Goal: Communication & Community: Answer question/provide support

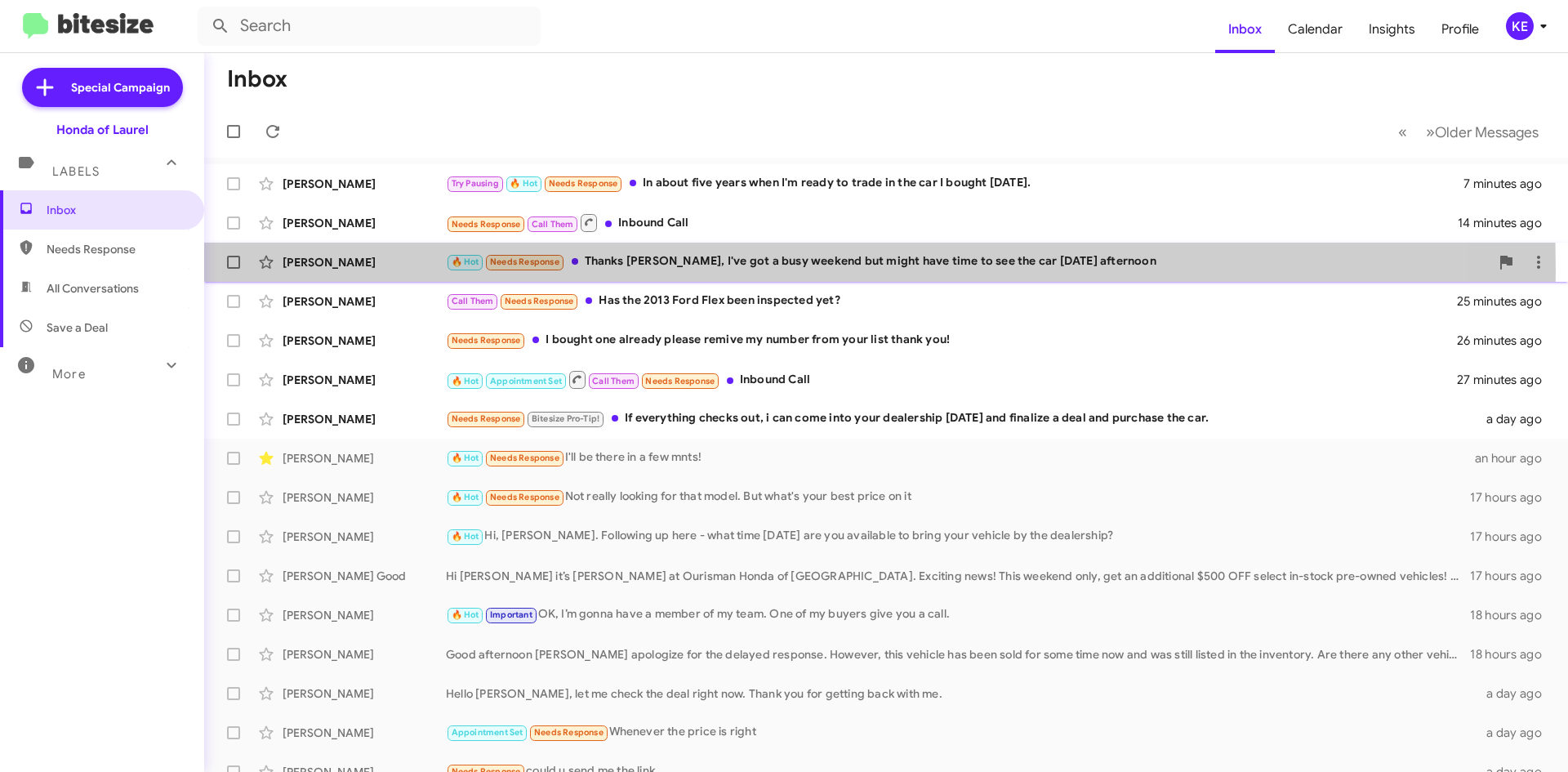
click at [371, 271] on div "[PERSON_NAME] 🔥 Hot Needs Response Thanks [PERSON_NAME], I've got a busy weeken…" at bounding box center [886, 262] width 1337 height 32
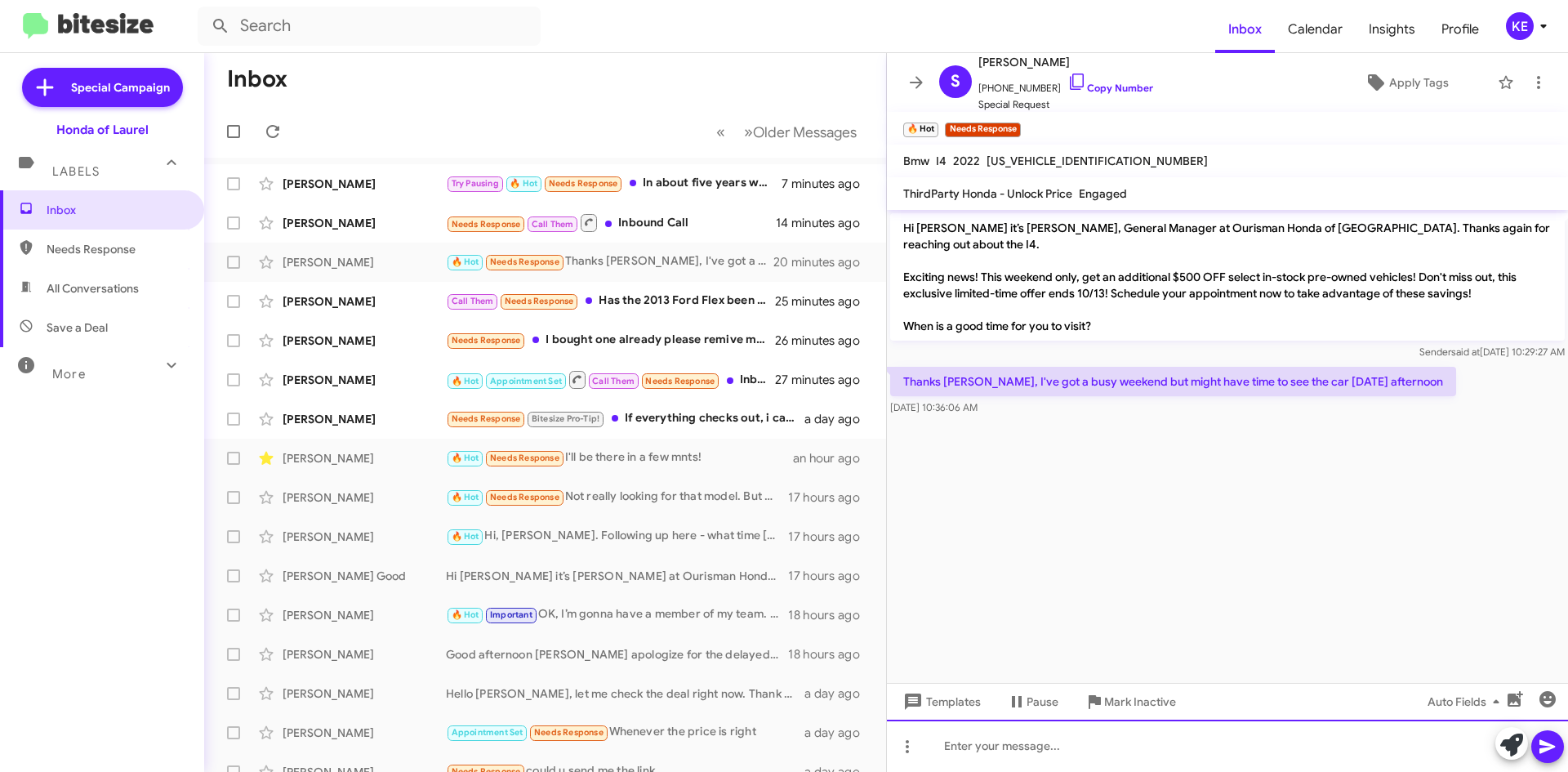
click at [1039, 763] on div at bounding box center [1227, 745] width 681 height 52
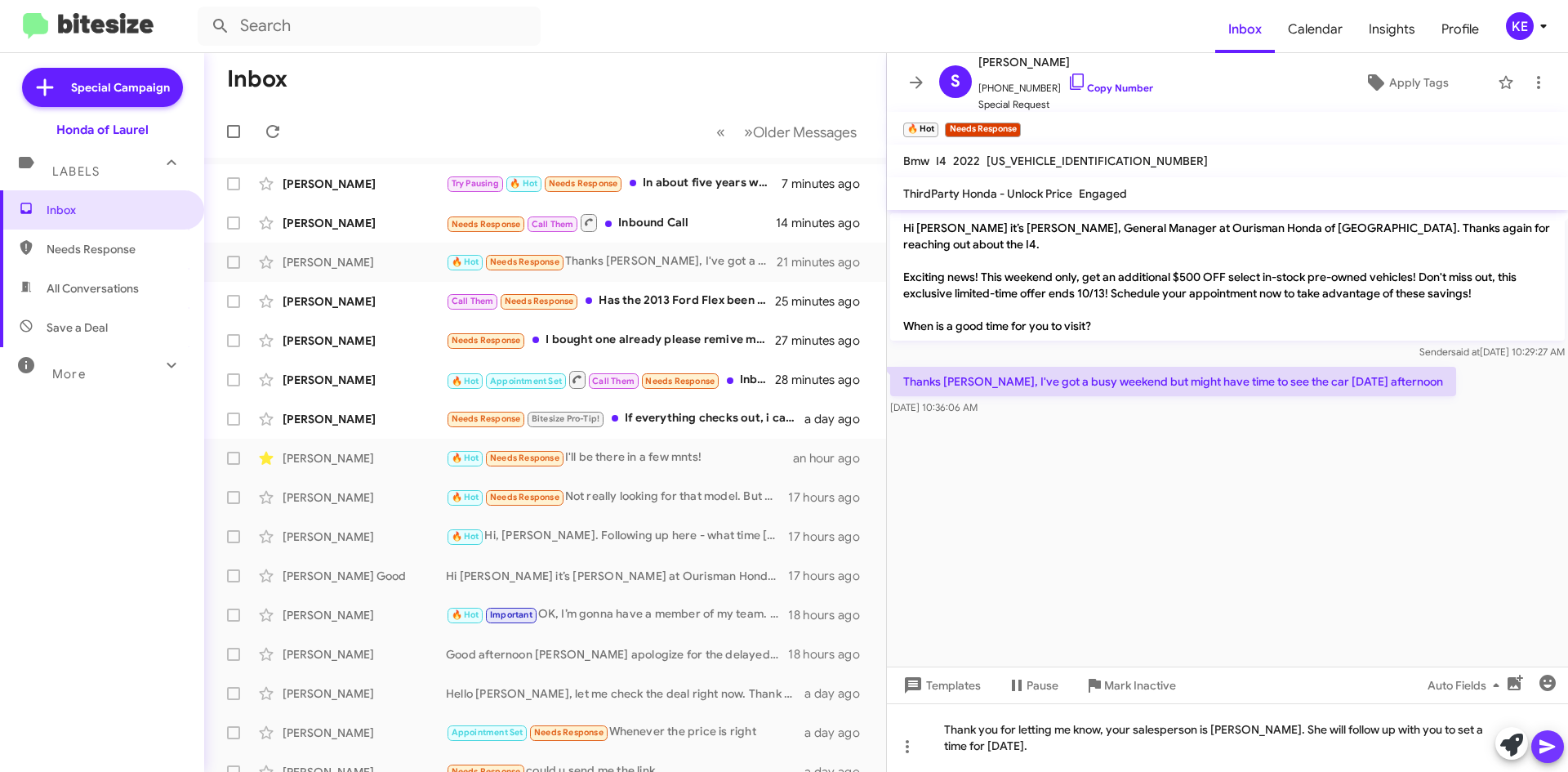
click at [1539, 748] on icon at bounding box center [1547, 746] width 20 height 20
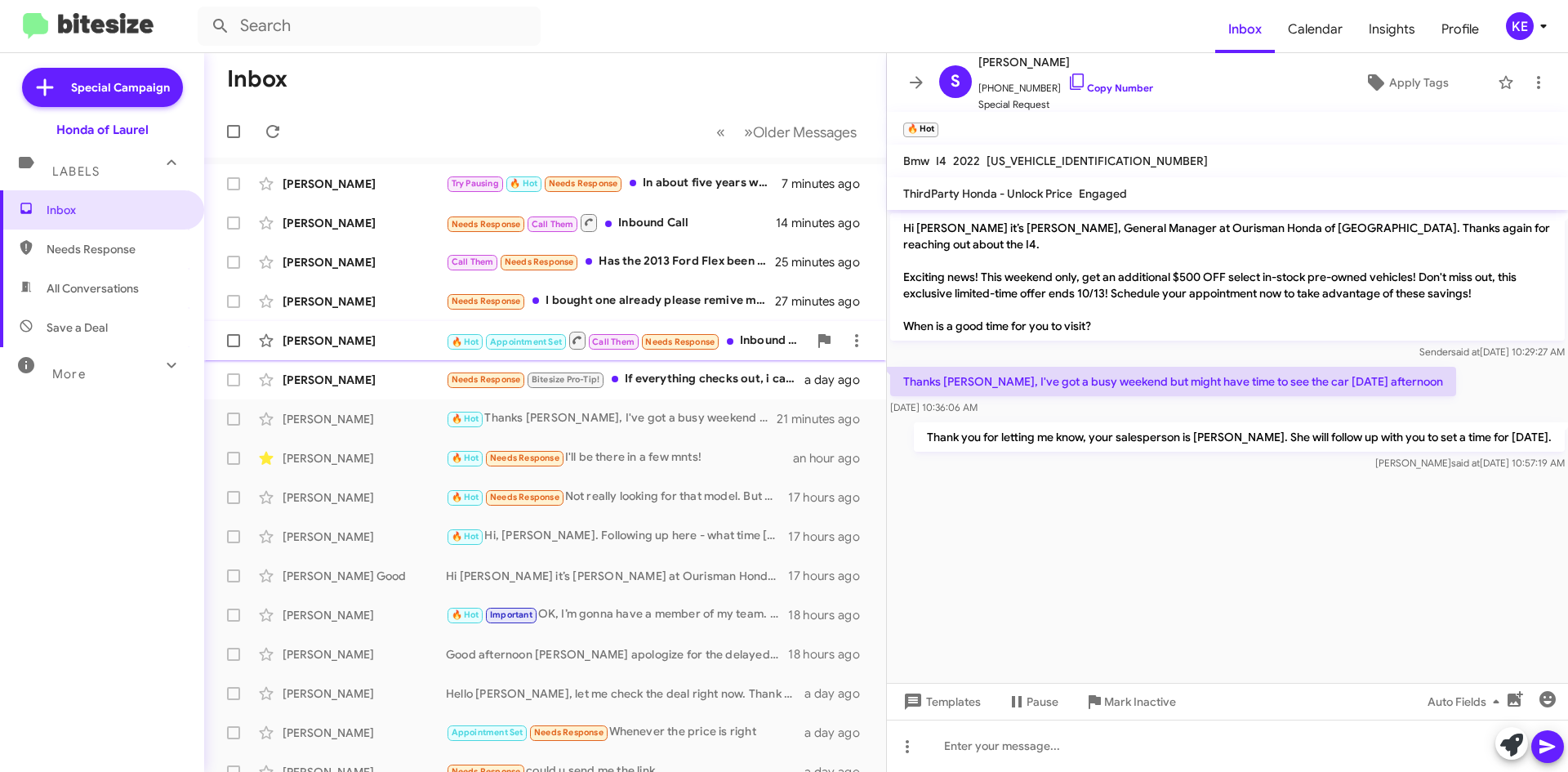
click at [357, 340] on div "[PERSON_NAME]" at bounding box center [364, 340] width 163 height 16
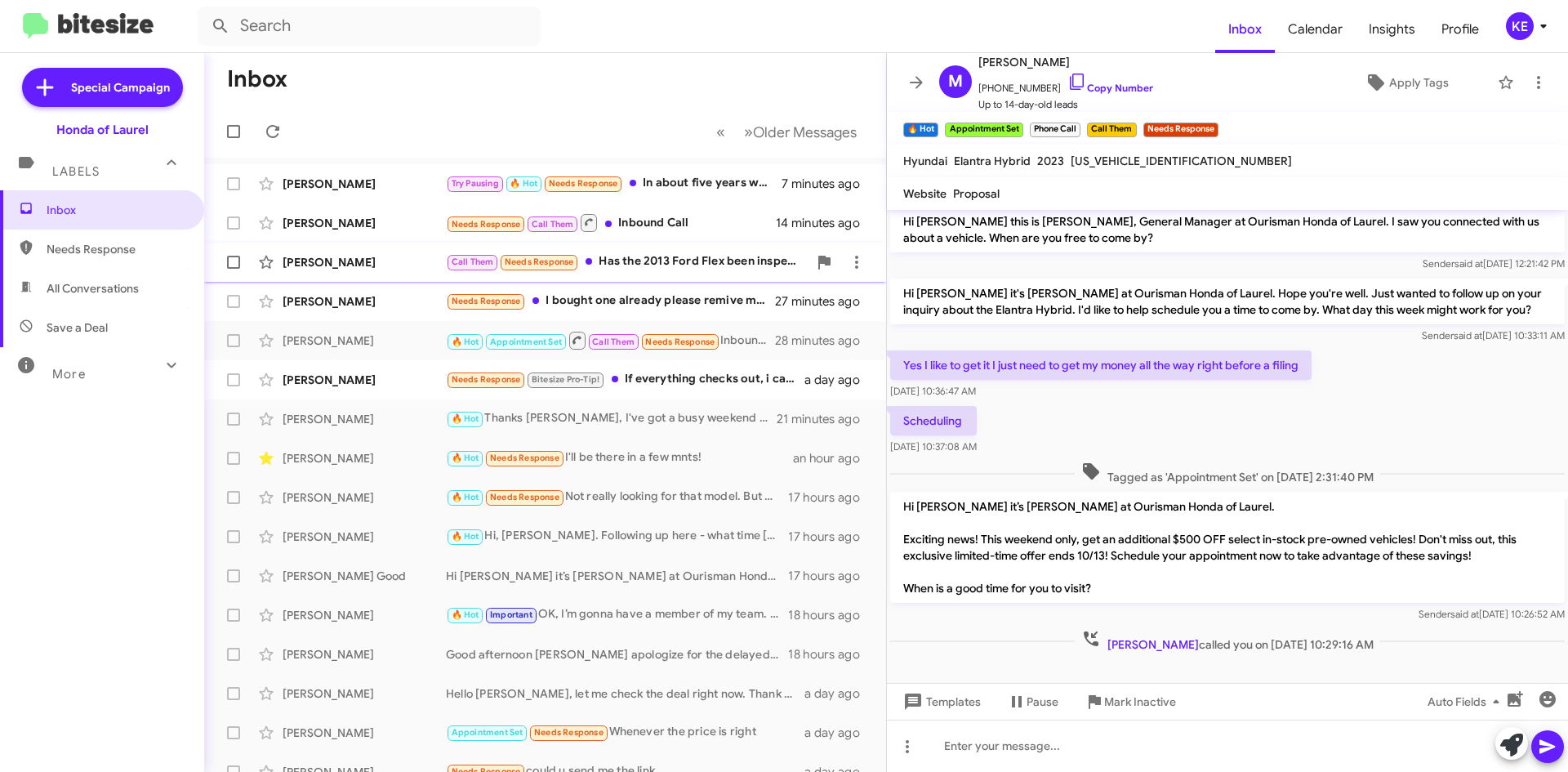
scroll to position [9, 0]
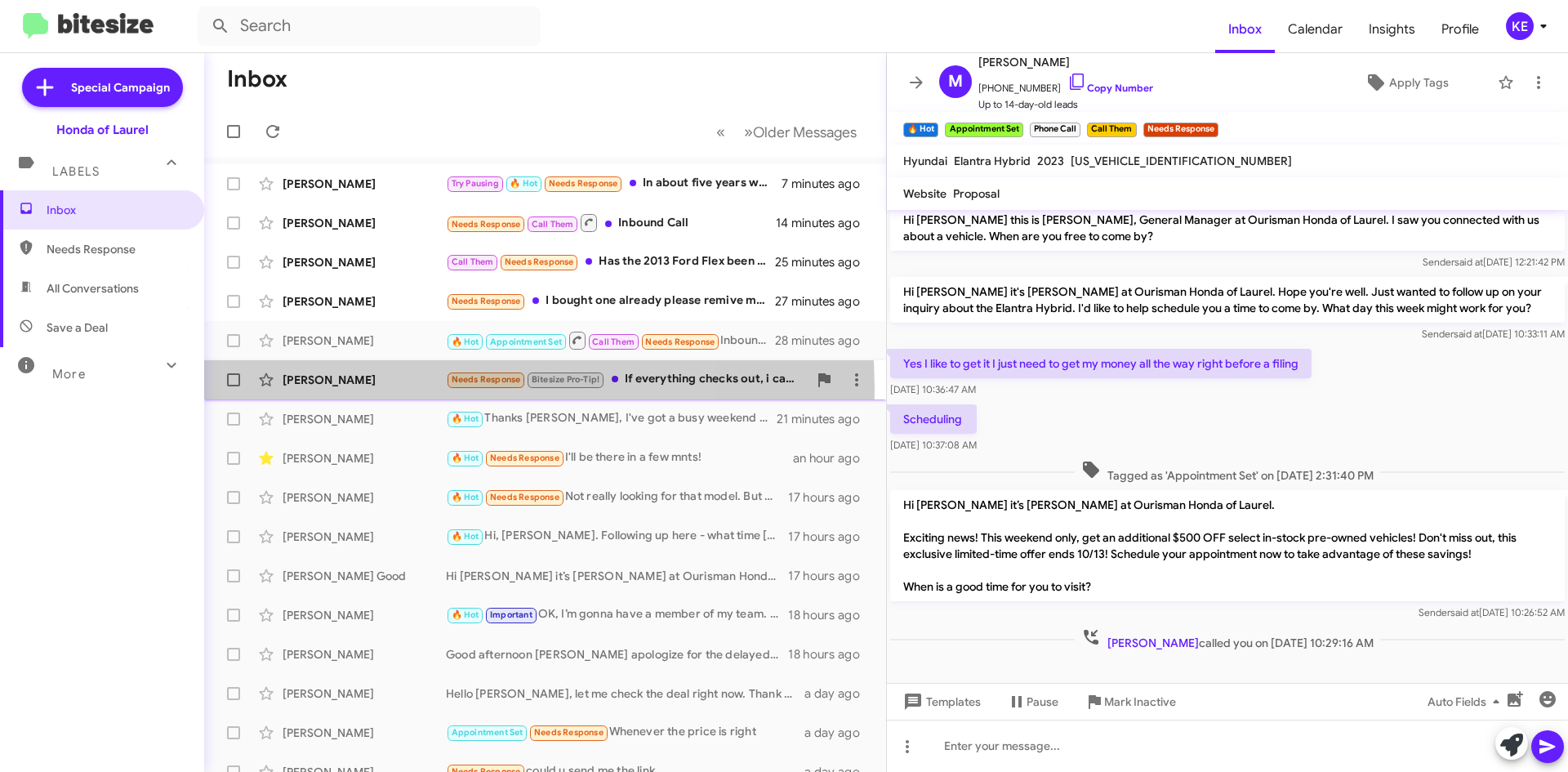
click at [380, 390] on div "[PERSON_NAME] Needs Response Bitesize Pro-Tip! If everything checks out, i can …" at bounding box center [545, 380] width 655 height 32
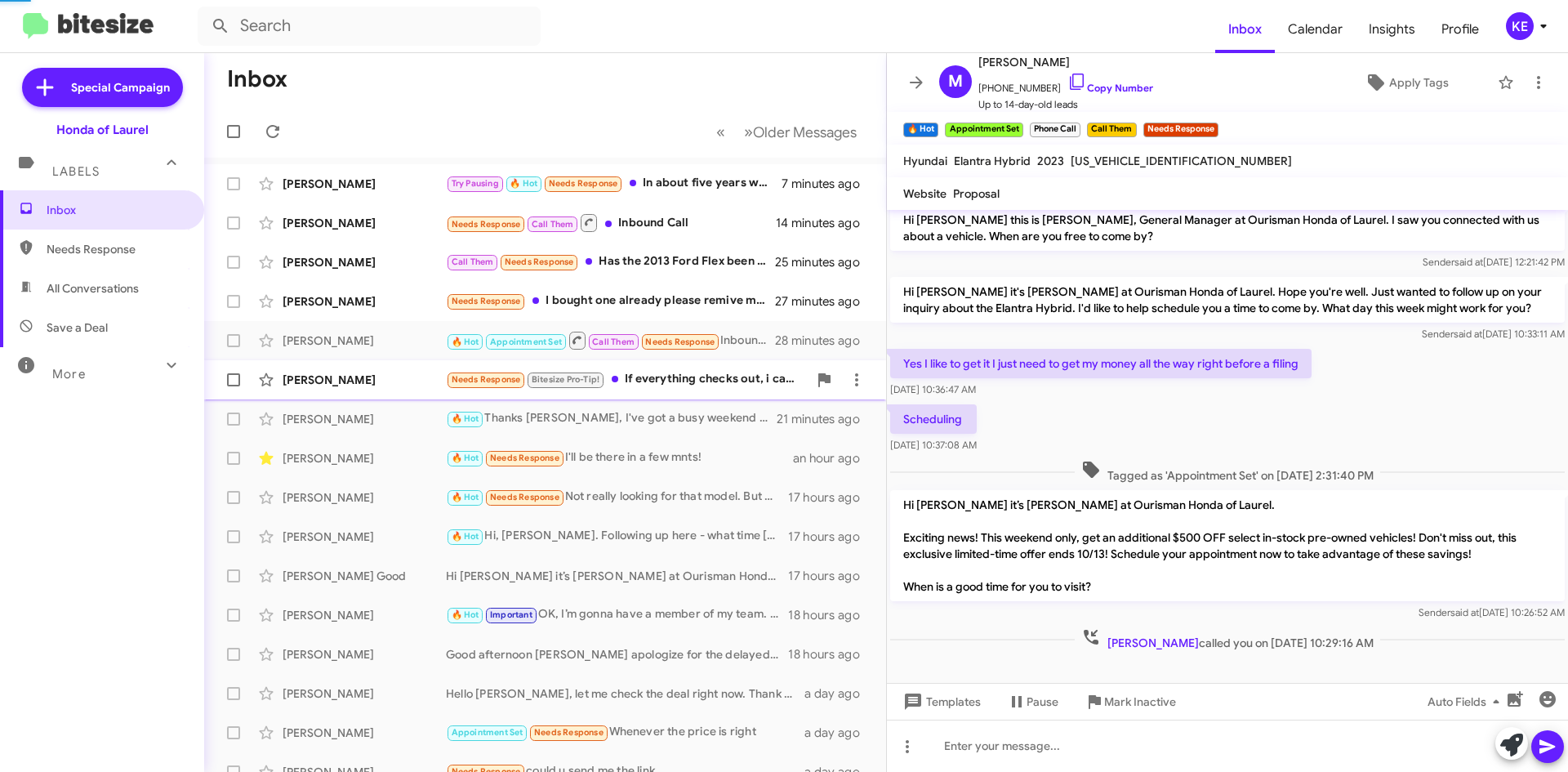
scroll to position [284, 0]
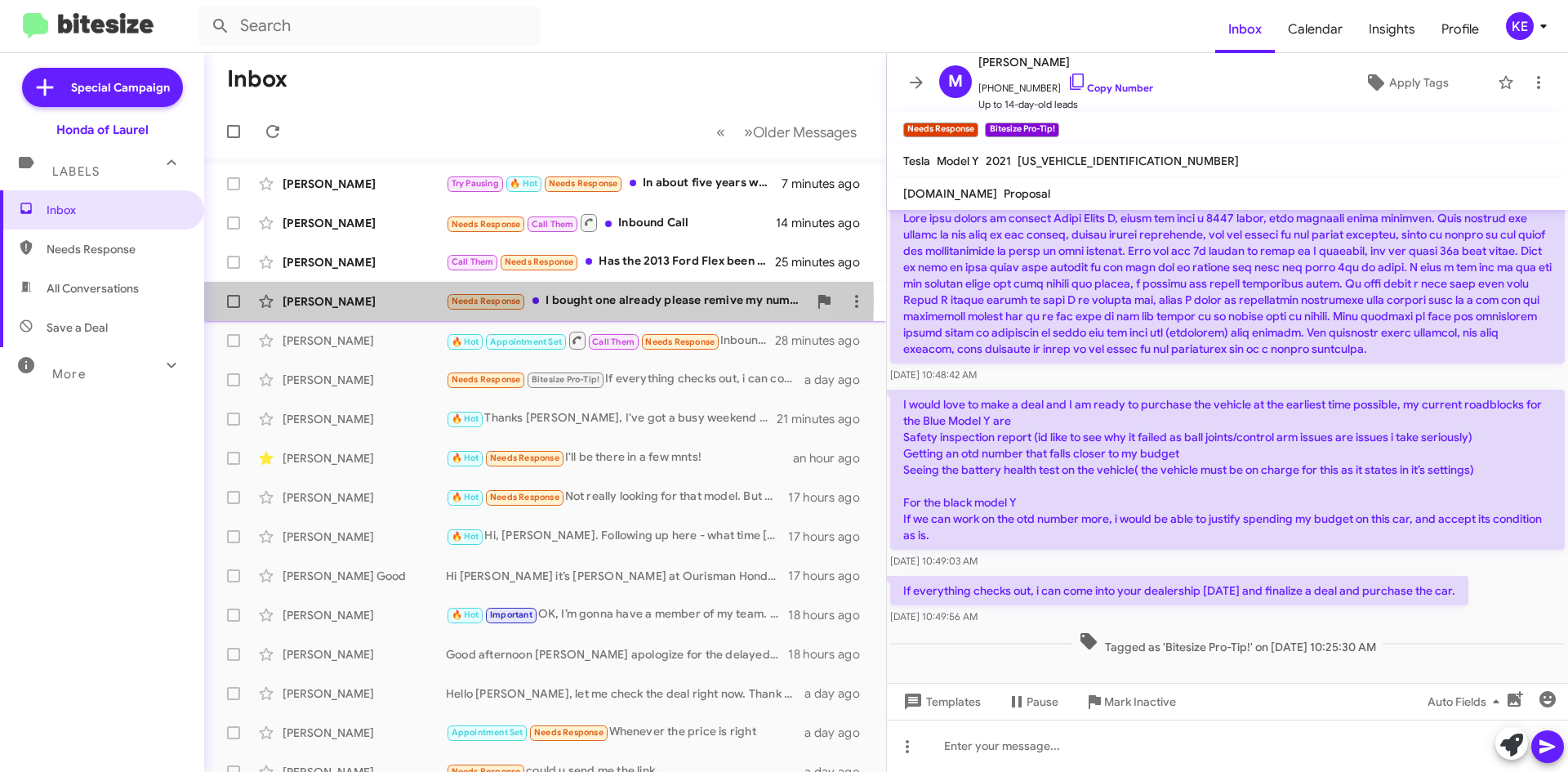
click at [335, 301] on div "[PERSON_NAME]" at bounding box center [364, 301] width 163 height 16
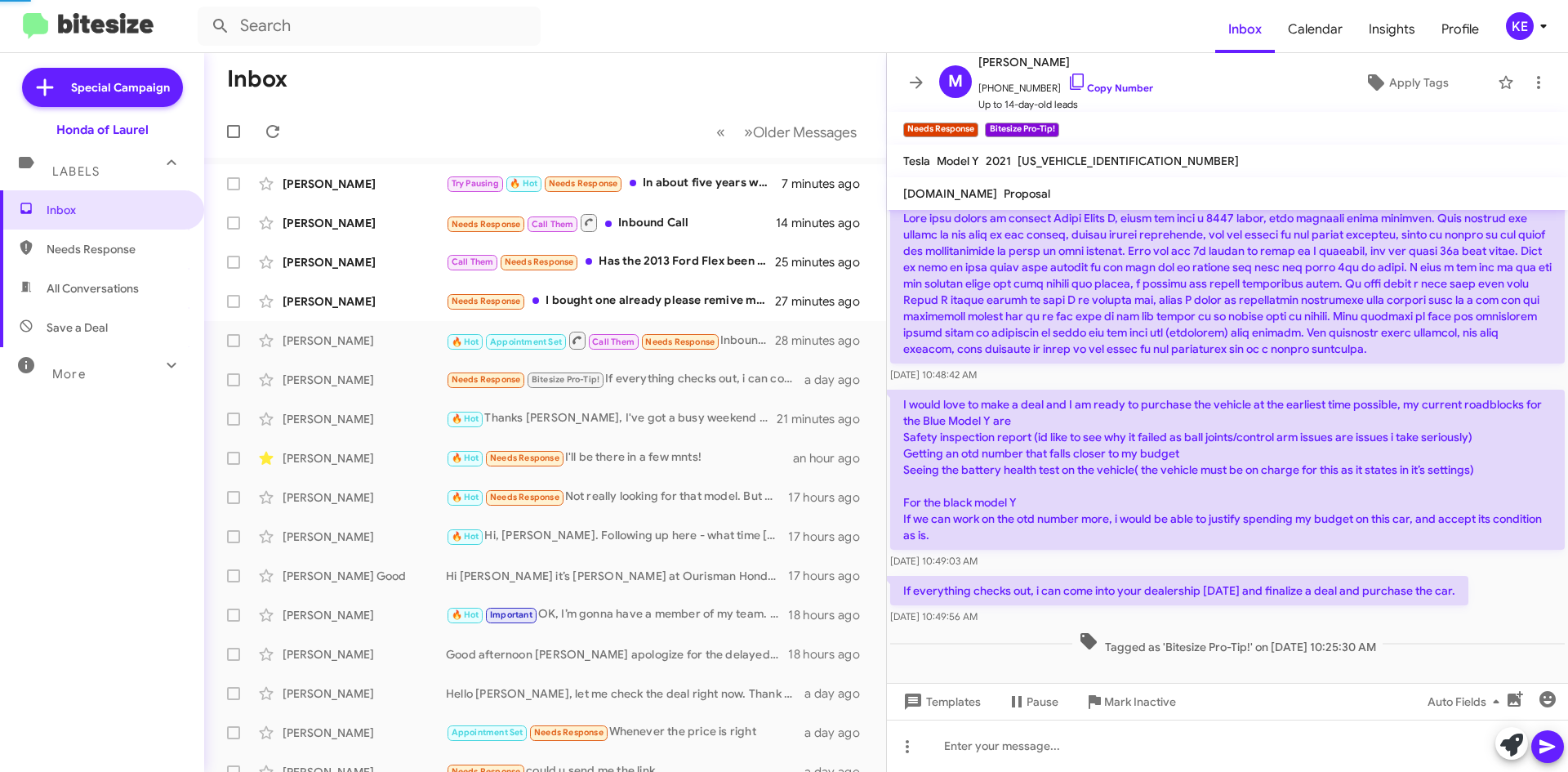
scroll to position [320, 0]
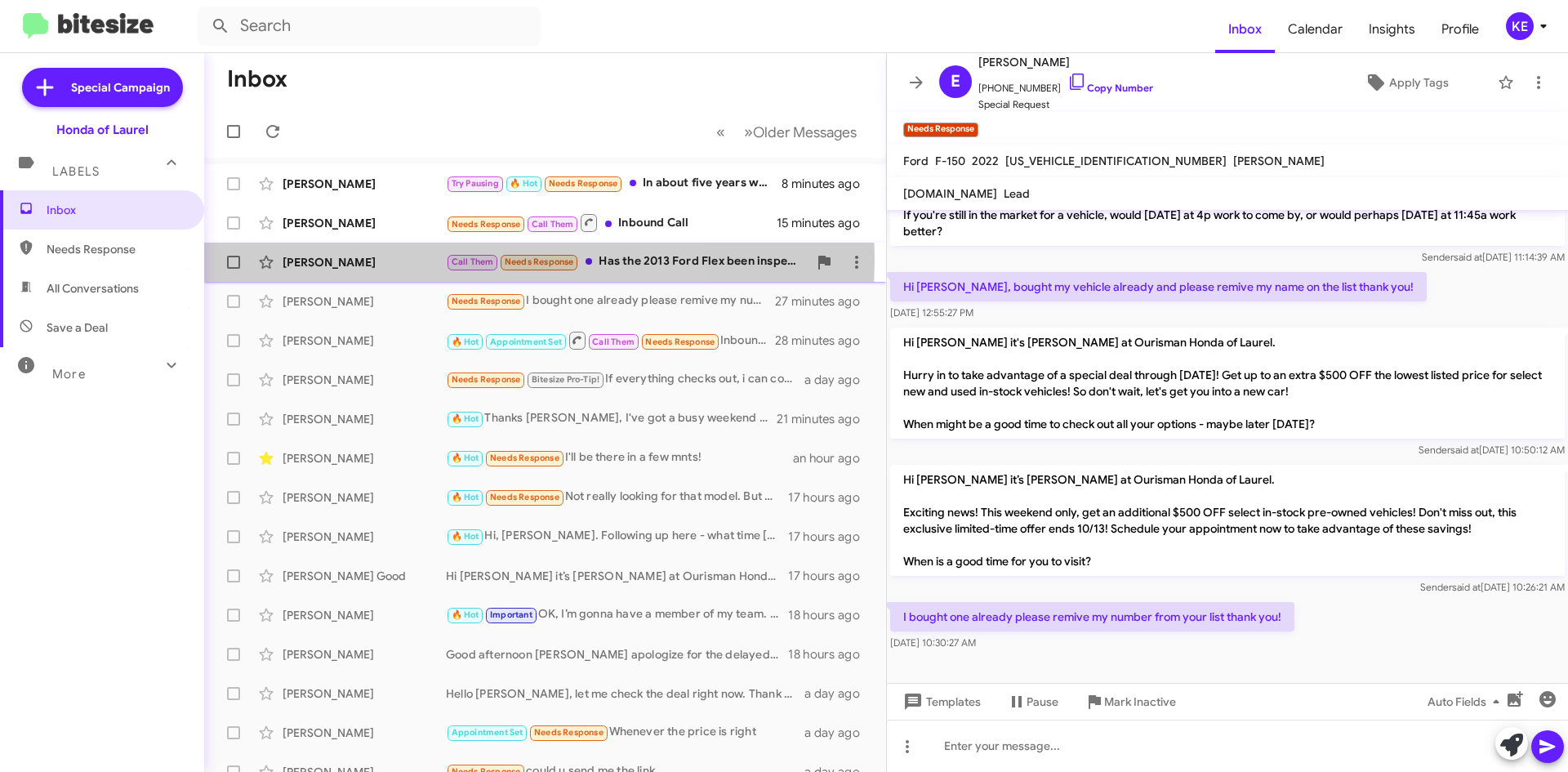
click at [375, 259] on div "[PERSON_NAME]" at bounding box center [364, 262] width 163 height 16
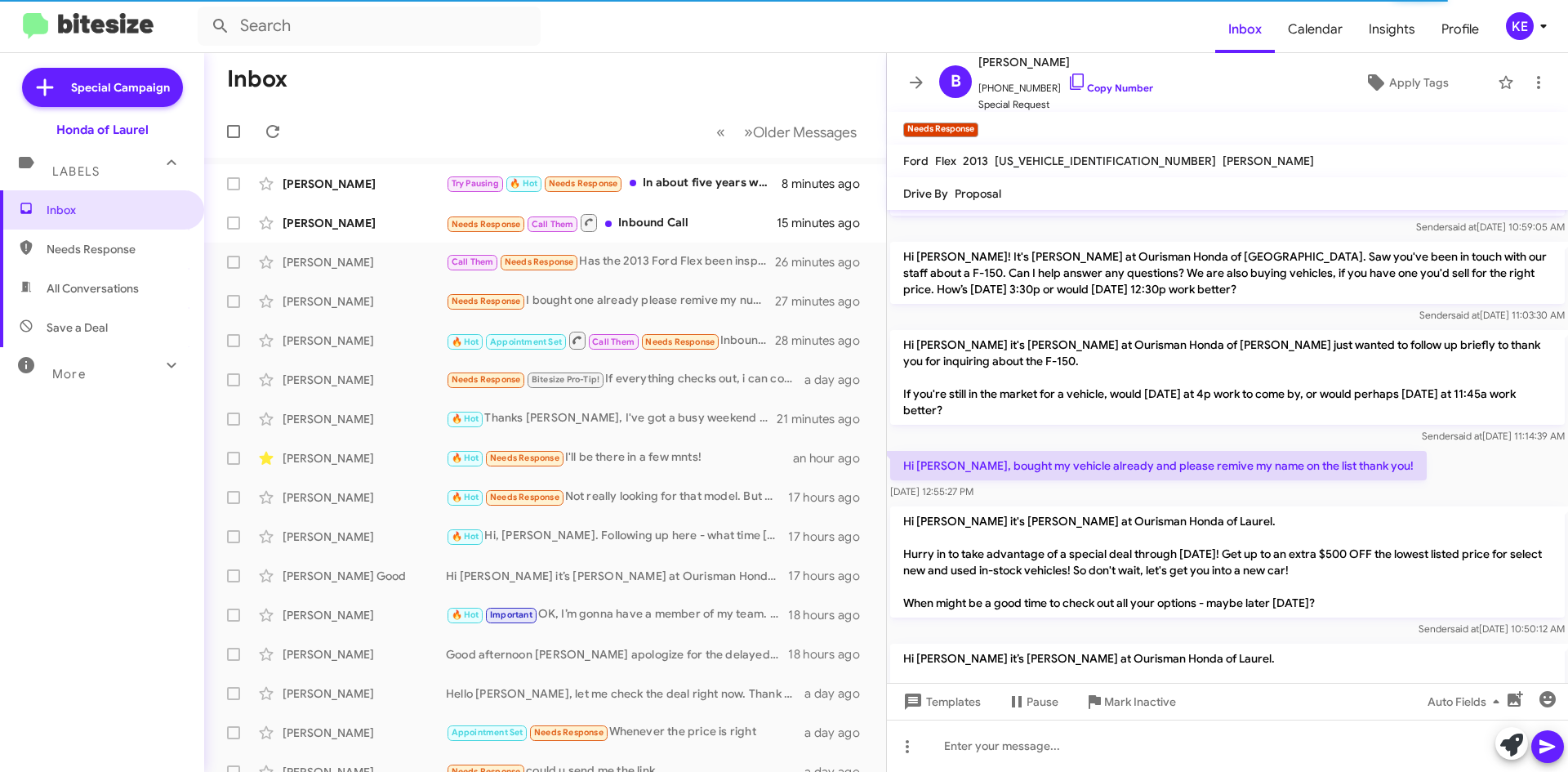
scroll to position [320, 0]
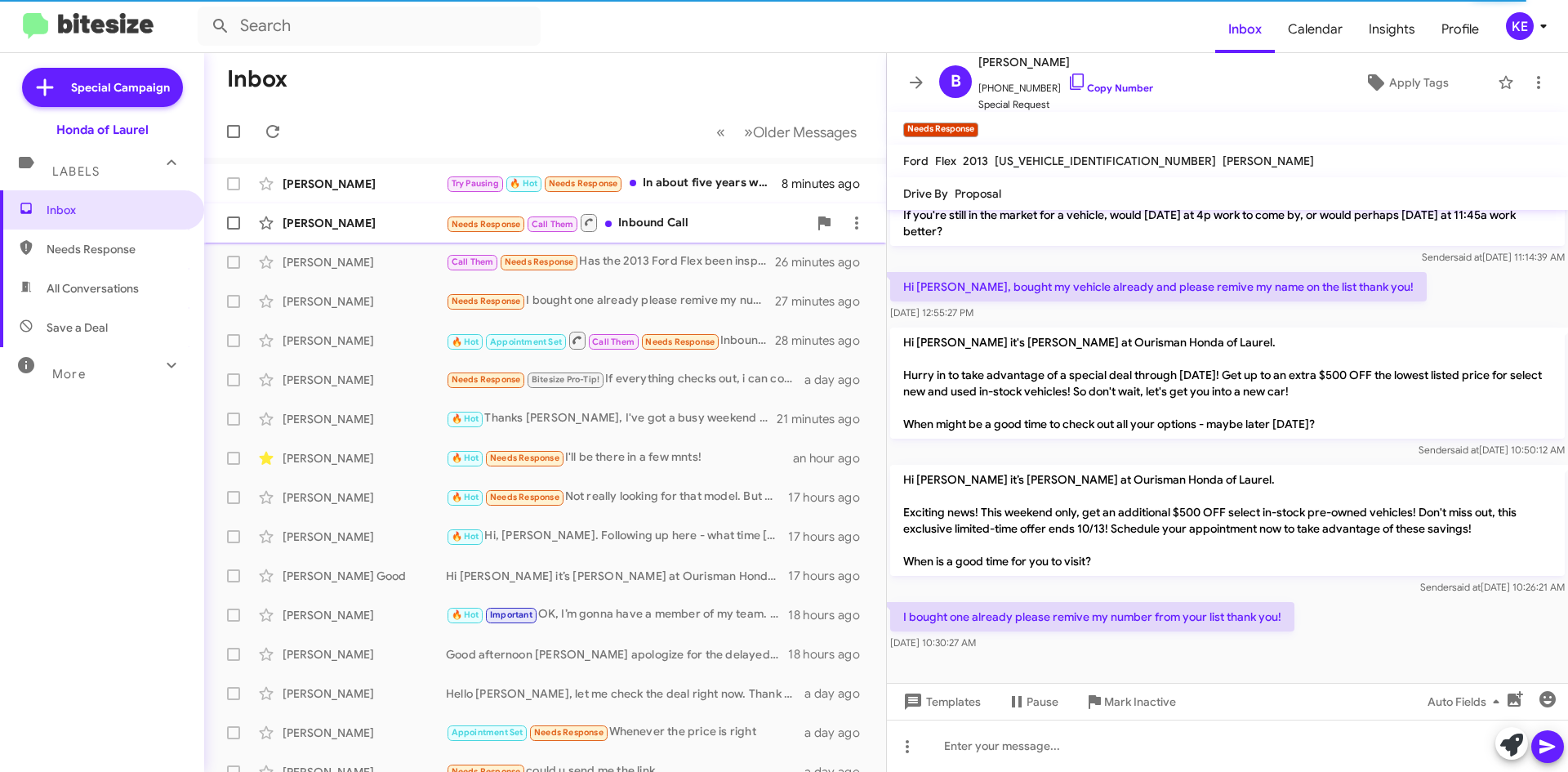
click at [414, 240] on span "[PERSON_NAME] Needs Response Call Them Inbound Call 15 minutes ago" at bounding box center [545, 222] width 682 height 39
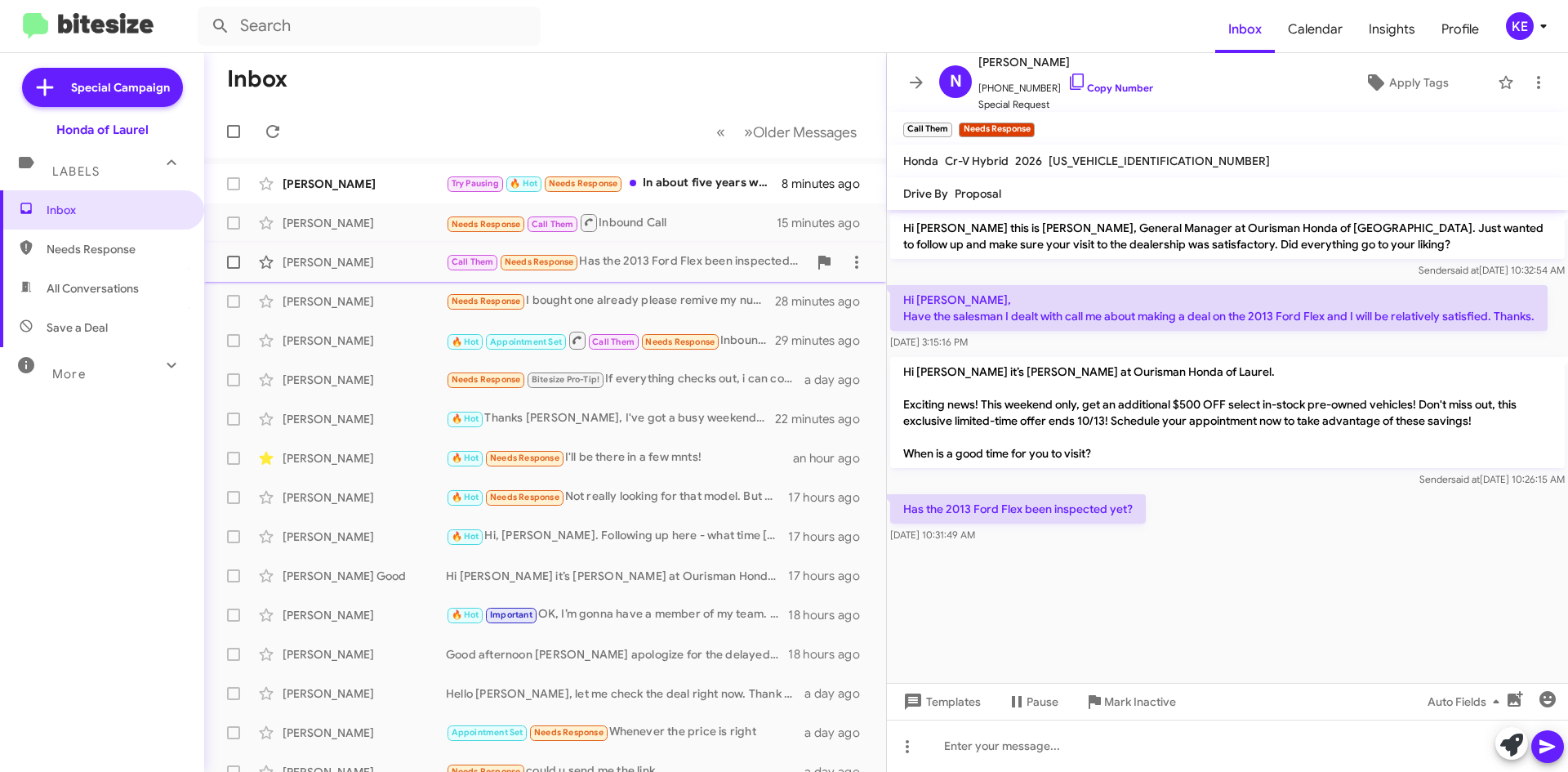
click at [362, 263] on div "[PERSON_NAME]" at bounding box center [364, 262] width 163 height 16
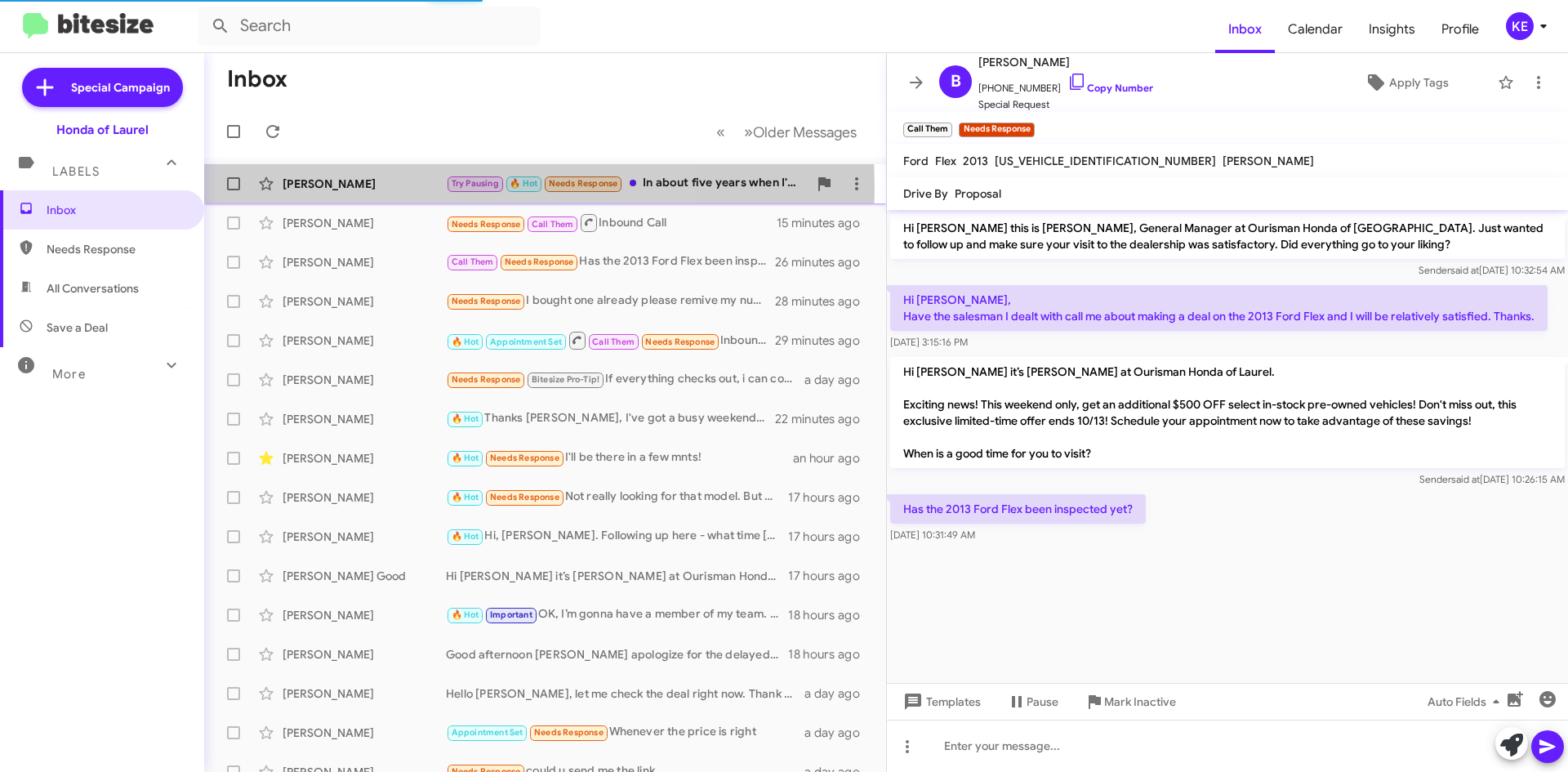
click at [371, 189] on div "[PERSON_NAME]" at bounding box center [364, 183] width 163 height 16
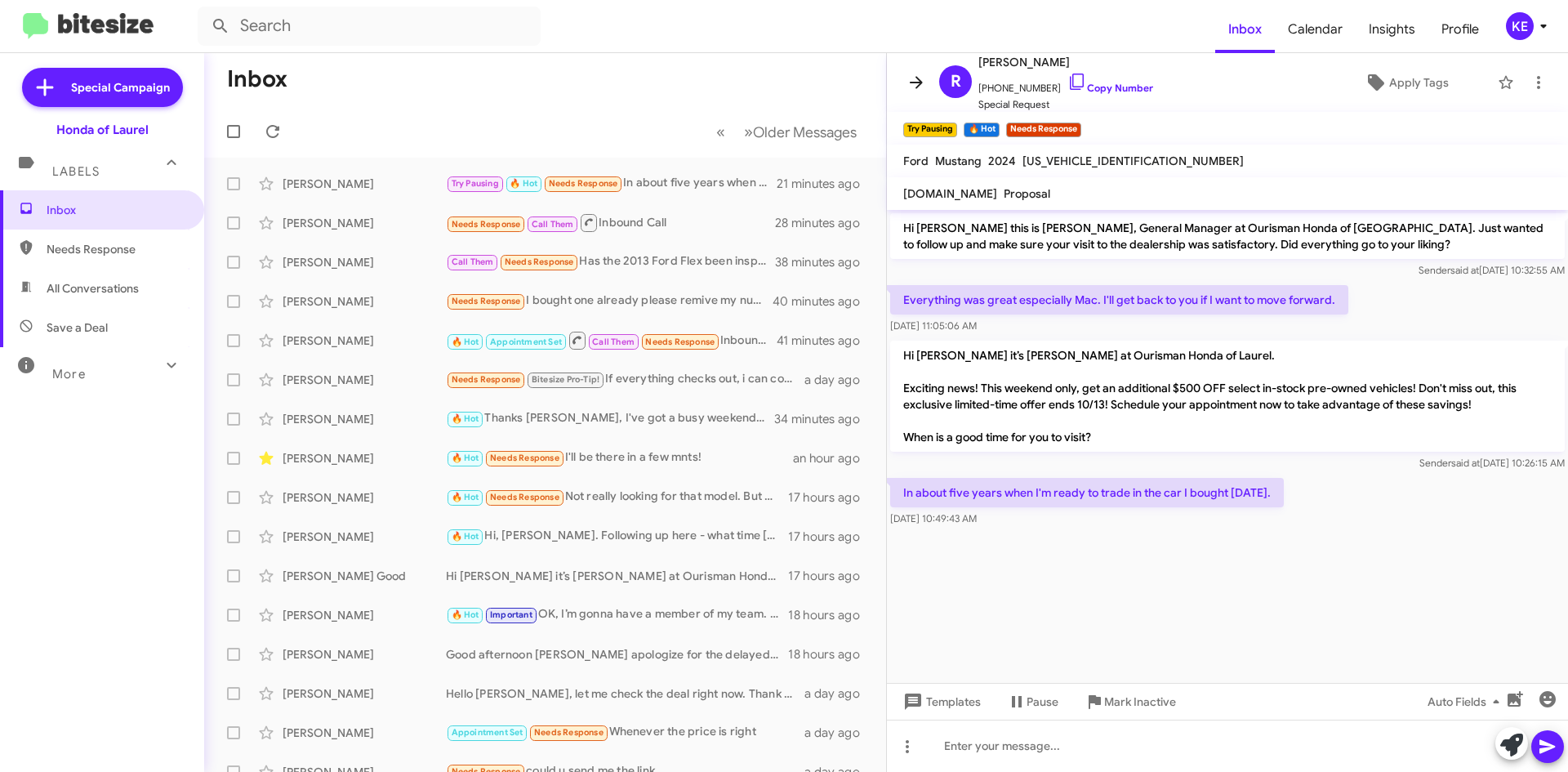
click at [912, 85] on icon at bounding box center [916, 82] width 20 height 20
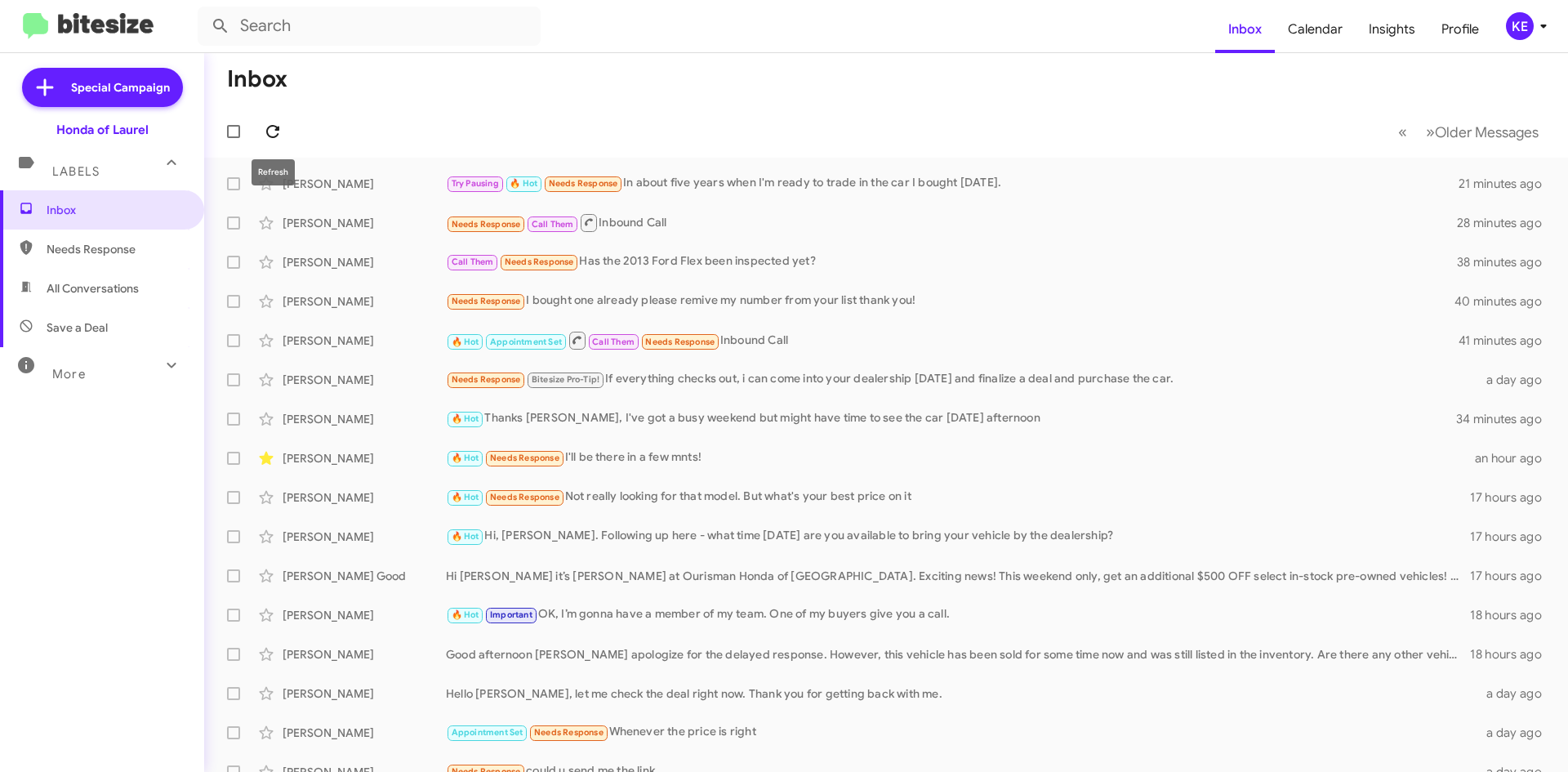
click at [271, 135] on icon at bounding box center [272, 132] width 20 height 20
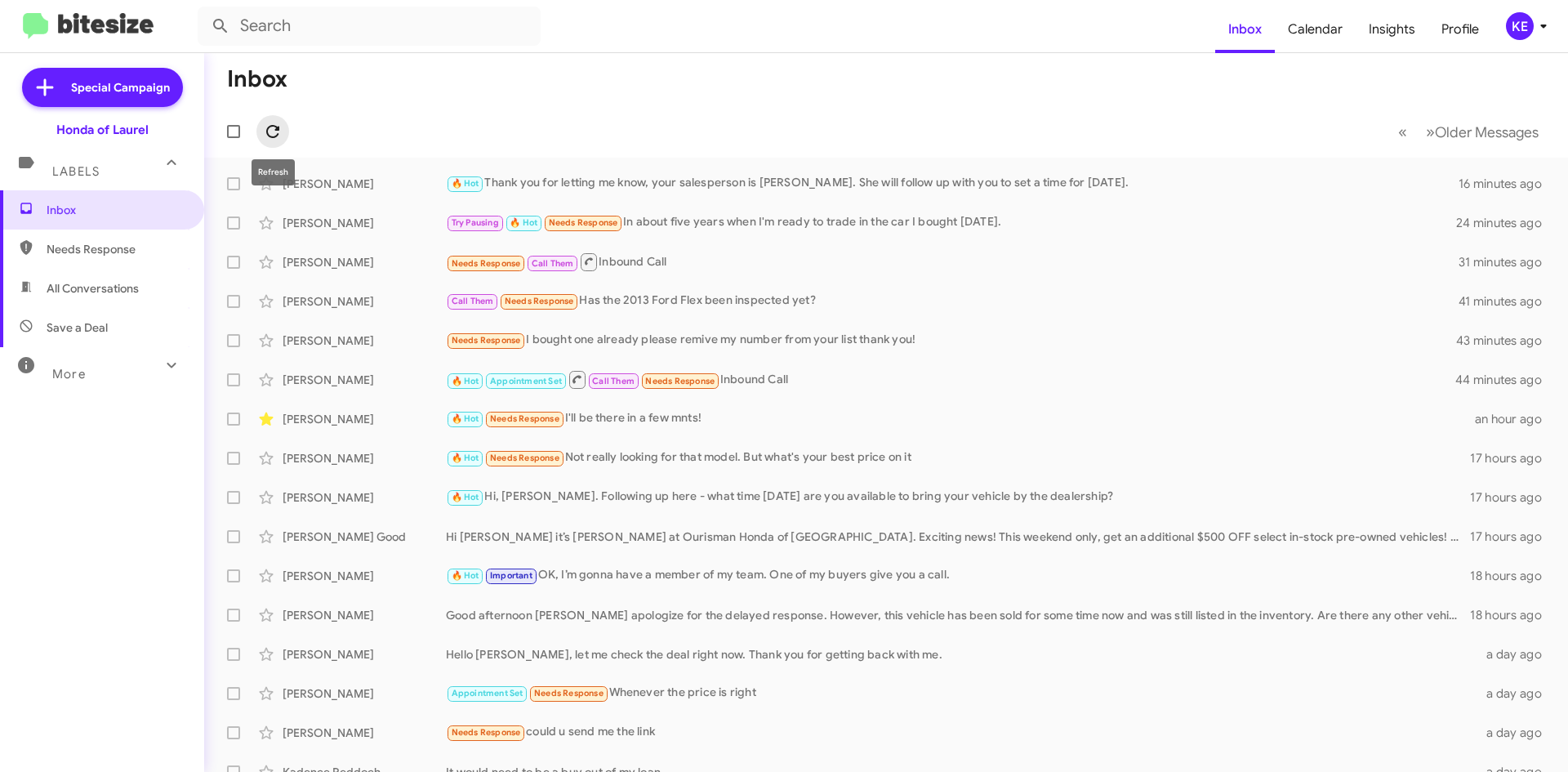
click at [272, 143] on button at bounding box center [272, 132] width 32 height 32
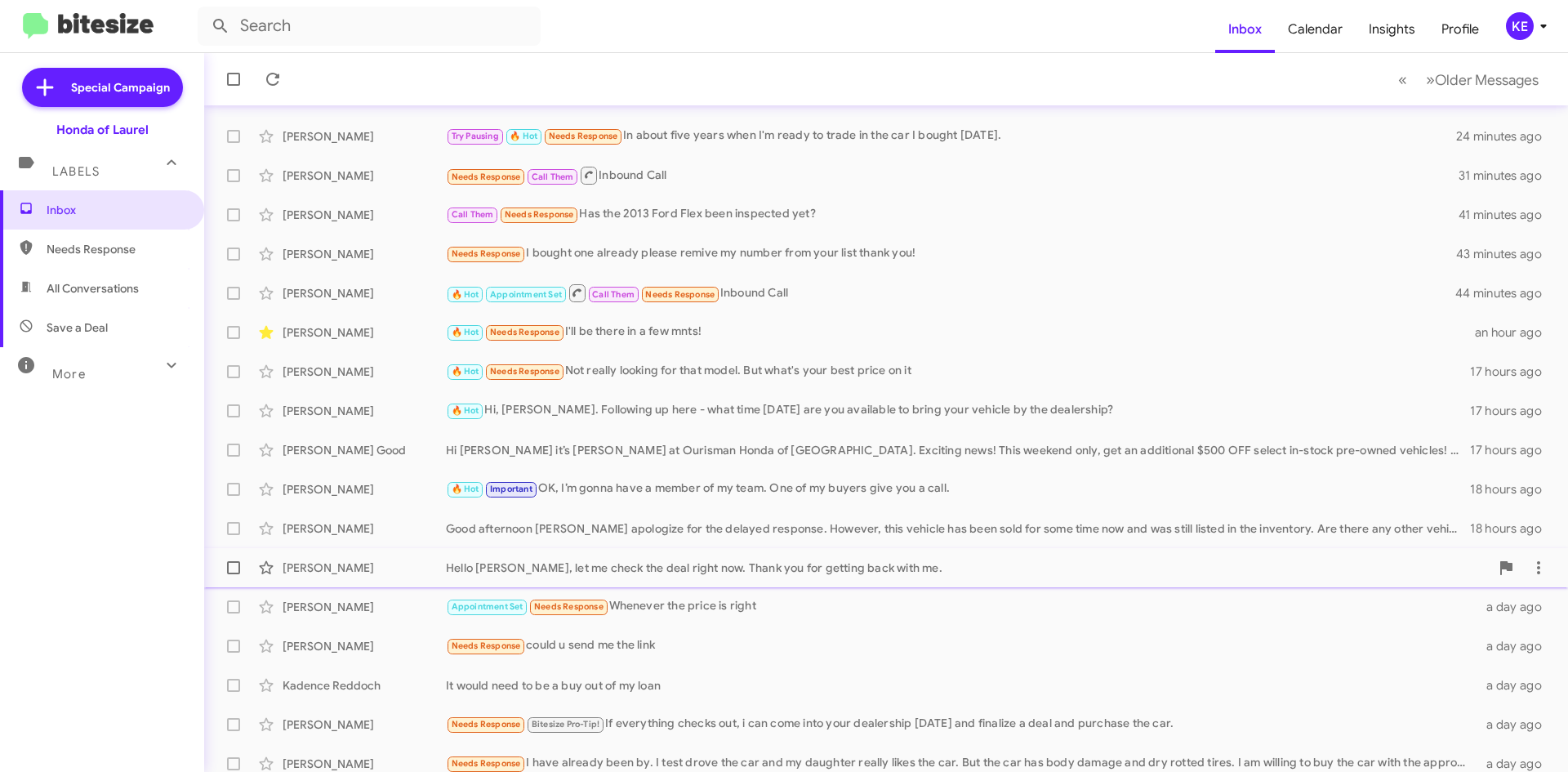
scroll to position [176, 0]
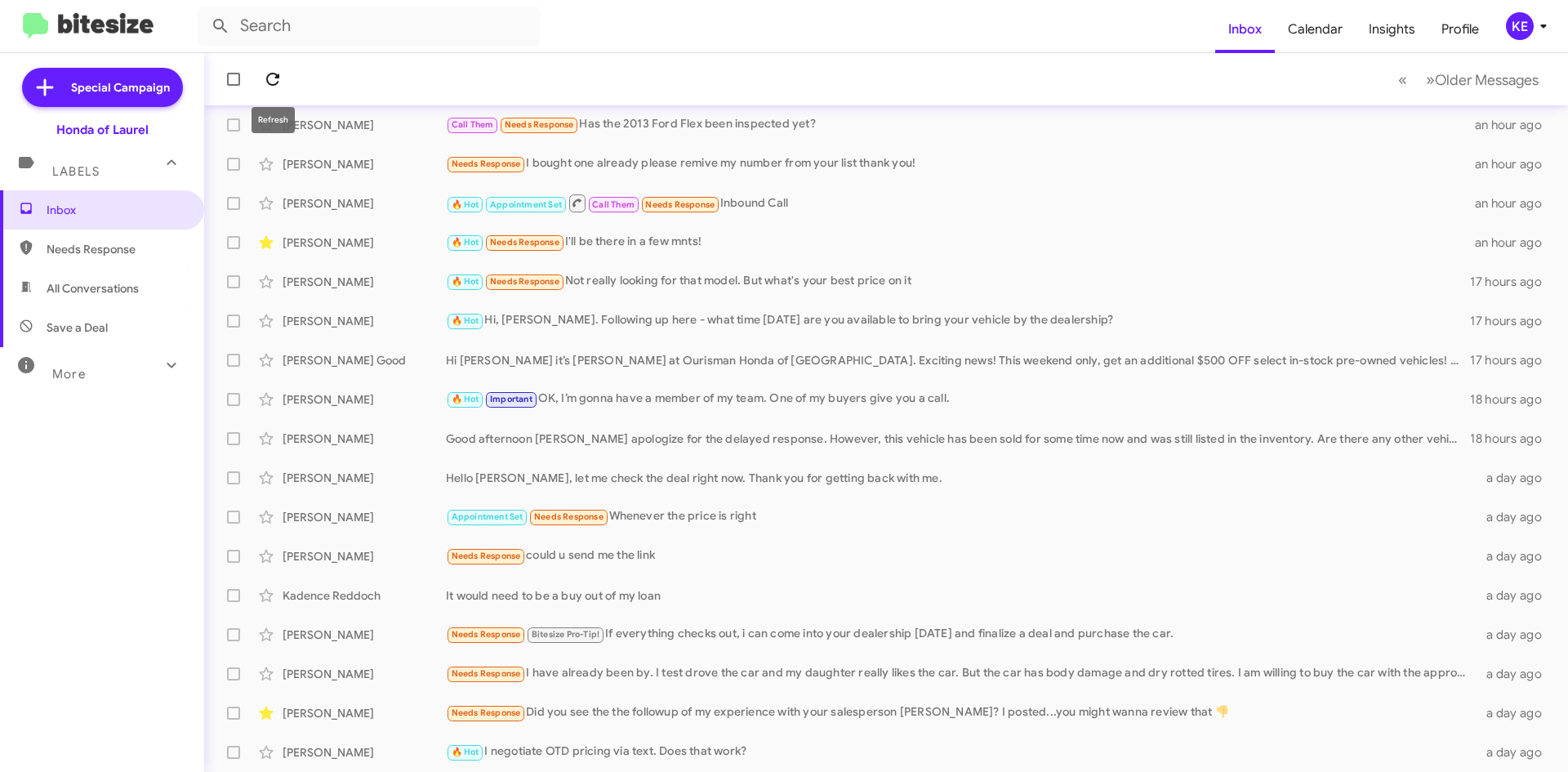
click at [276, 83] on icon at bounding box center [272, 79] width 20 height 20
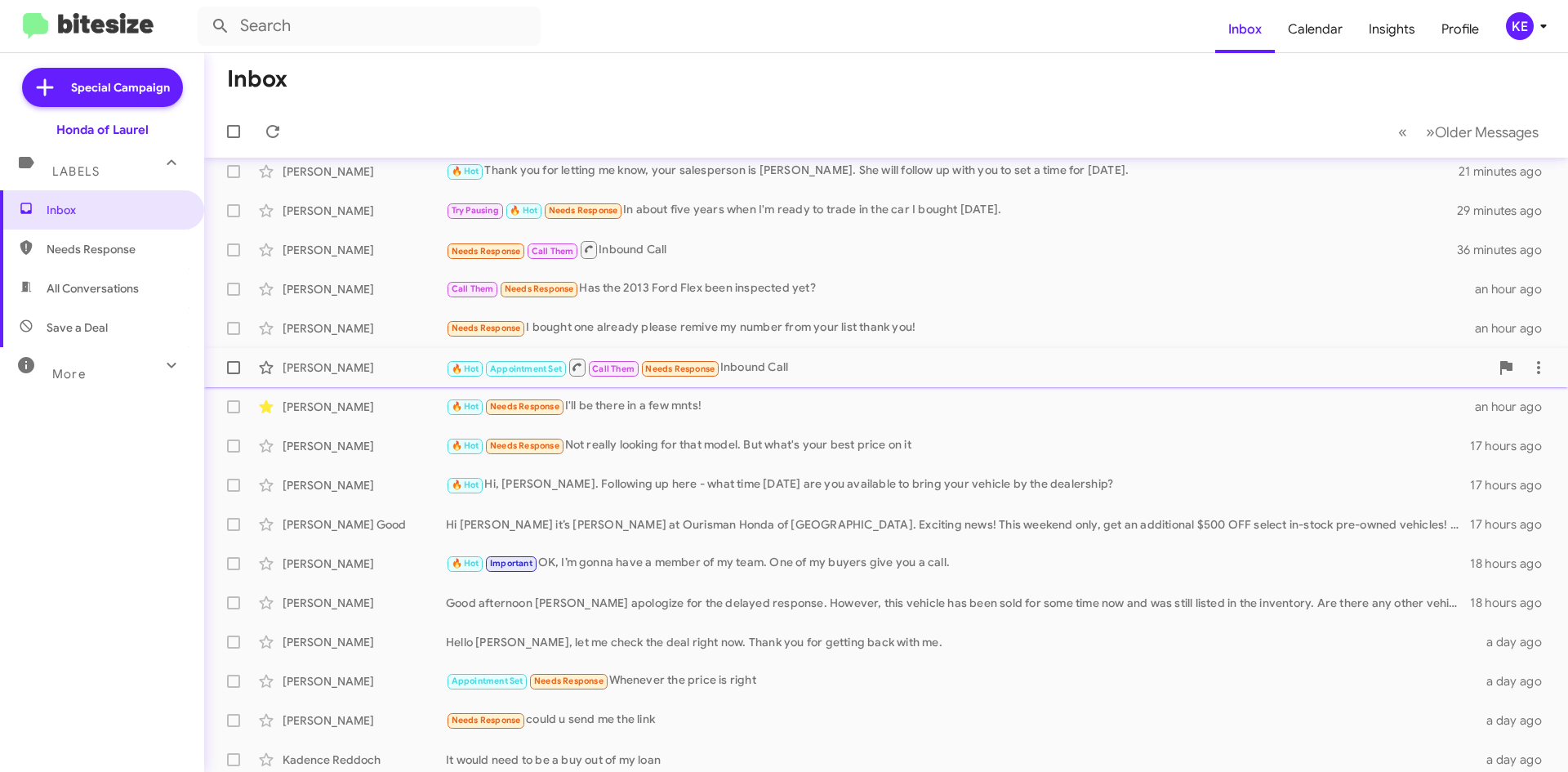
scroll to position [0, 0]
